Goal: Task Accomplishment & Management: Manage account settings

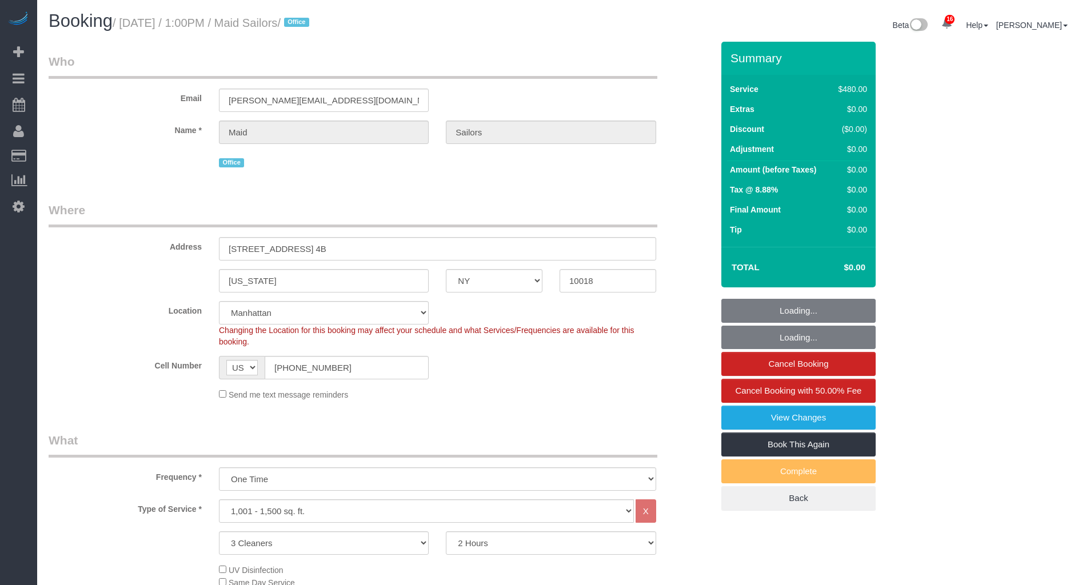
select select "NY"
select select "3"
select select "spot1"
select select "number:60"
select select "number:74"
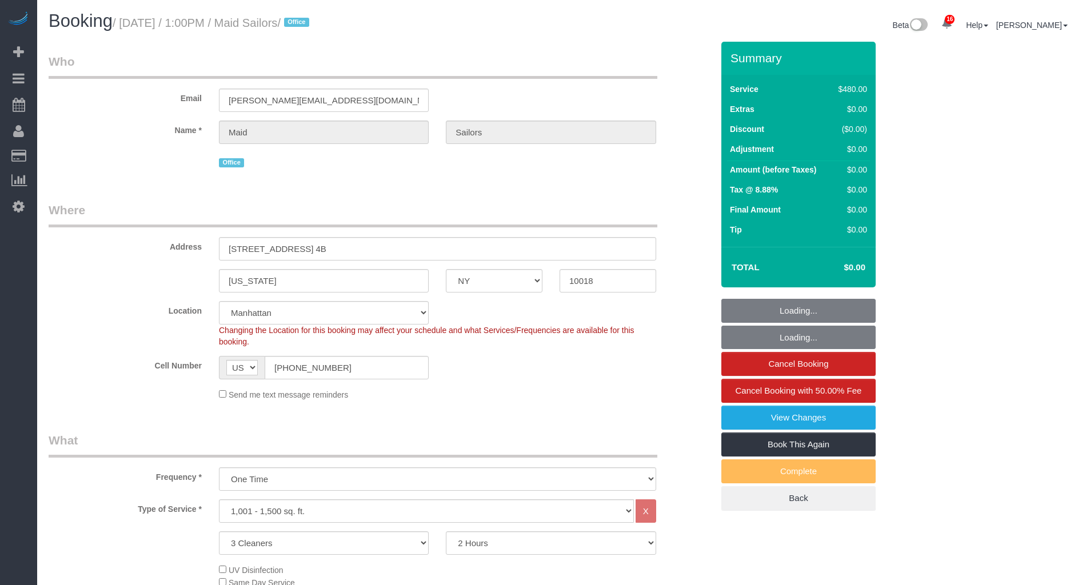
select select "number:13"
select select "number:5"
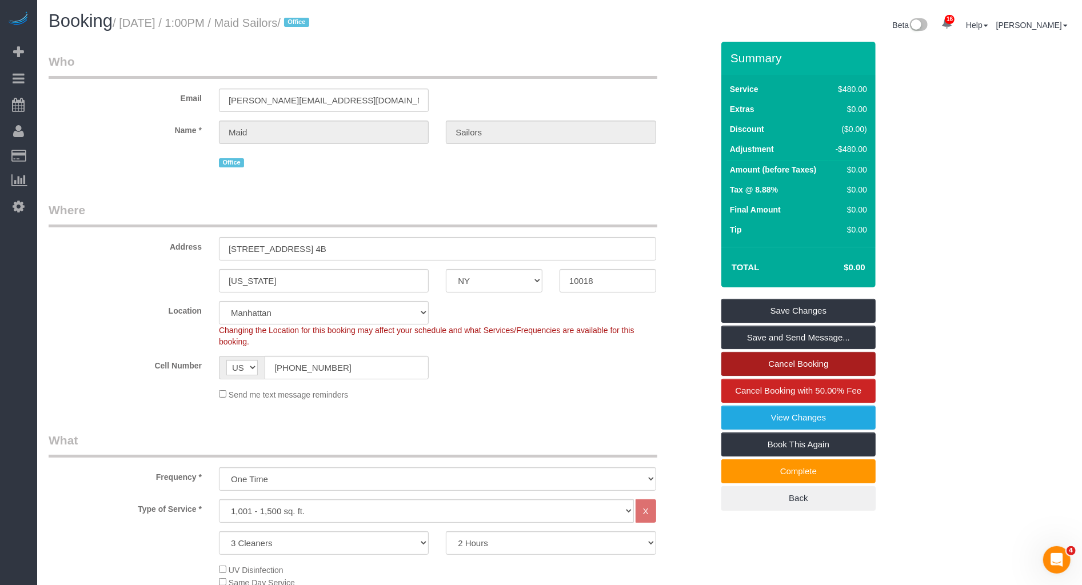
click at [787, 368] on link "Cancel Booking" at bounding box center [798, 364] width 154 height 24
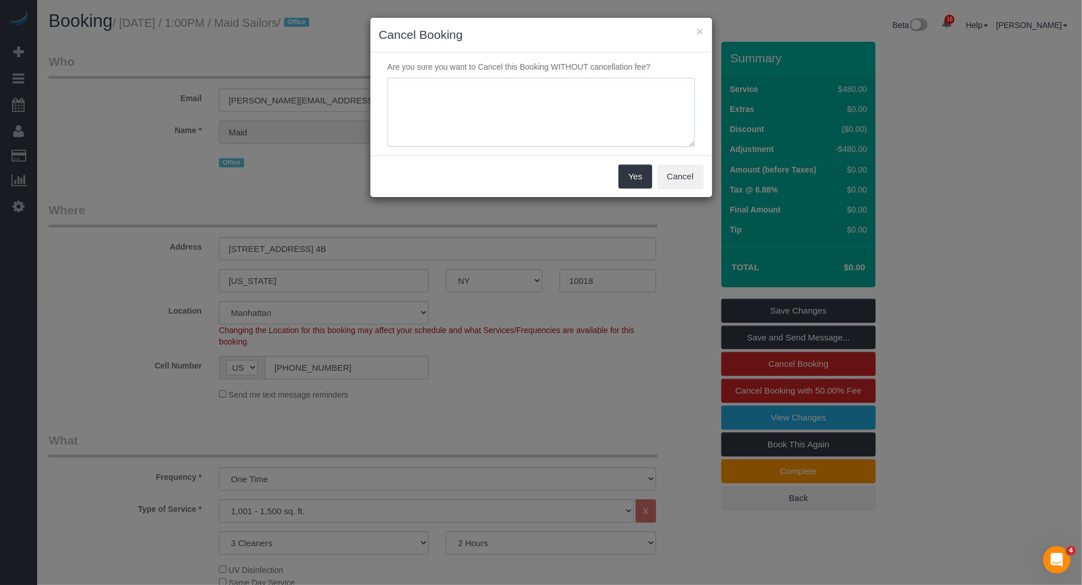
click at [522, 117] on textarea at bounding box center [542, 113] width 308 height 70
paste textarea "training"
type textarea "training"
click at [628, 186] on button "Yes" at bounding box center [634, 177] width 33 height 24
